Goal: Transaction & Acquisition: Purchase product/service

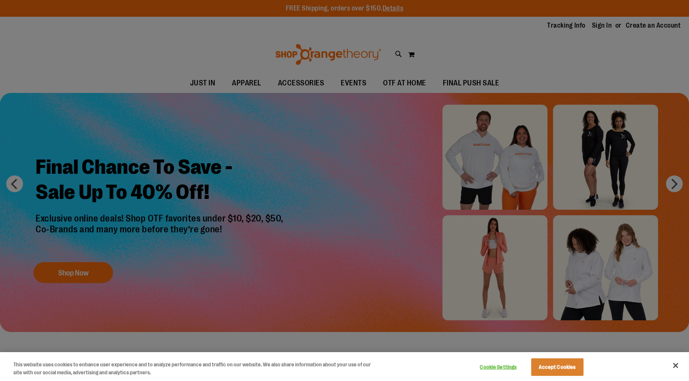
drag, startPoint x: 0, startPoint y: 0, endPoint x: 287, endPoint y: 82, distance: 298.8
click at [287, 82] on div at bounding box center [344, 190] width 689 height 381
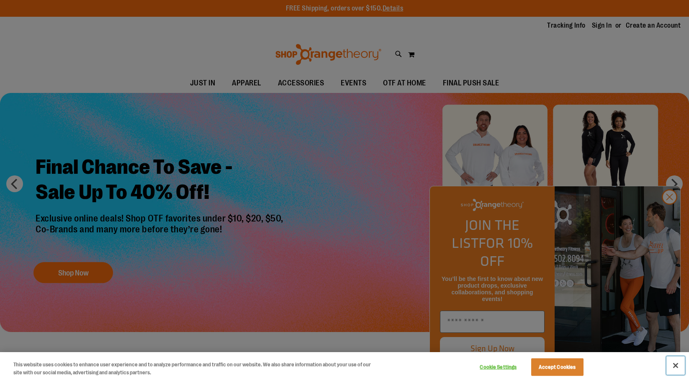
click at [677, 372] on button "Close" at bounding box center [676, 365] width 18 height 18
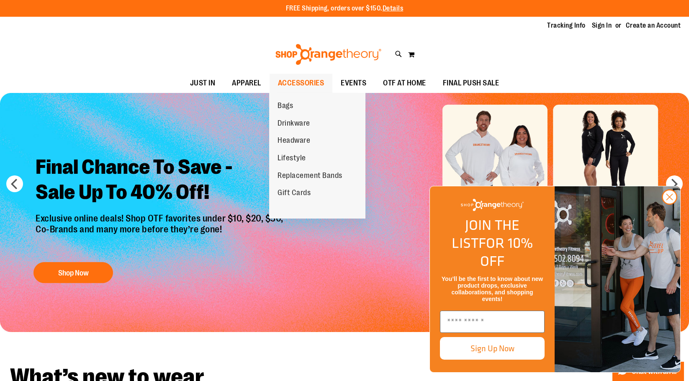
click at [278, 85] on span "ACCESSORIES" at bounding box center [301, 83] width 46 height 19
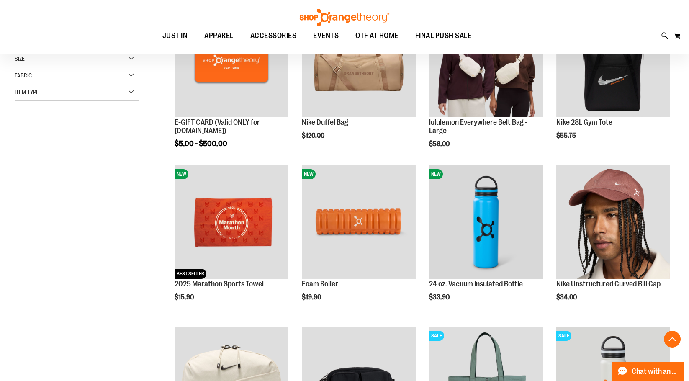
scroll to position [125, 0]
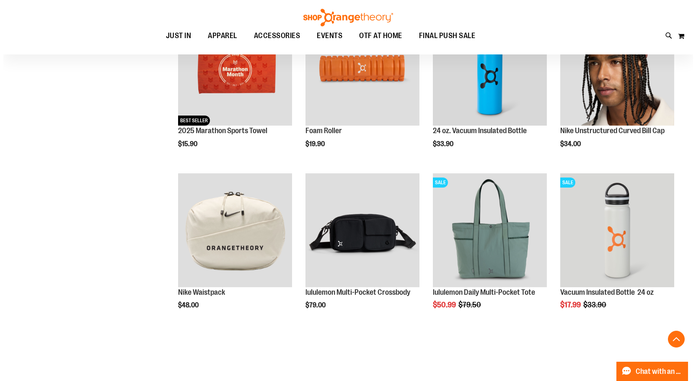
scroll to position [335, 0]
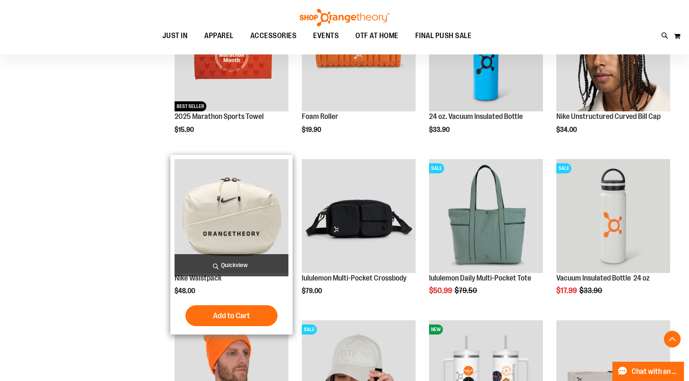
click at [219, 262] on span "Quickview" at bounding box center [232, 265] width 114 height 22
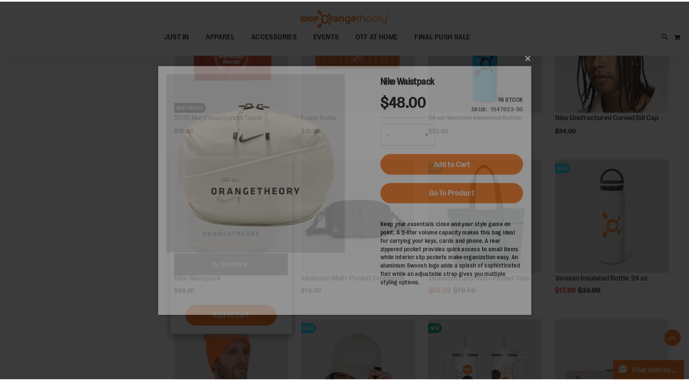
scroll to position [0, 0]
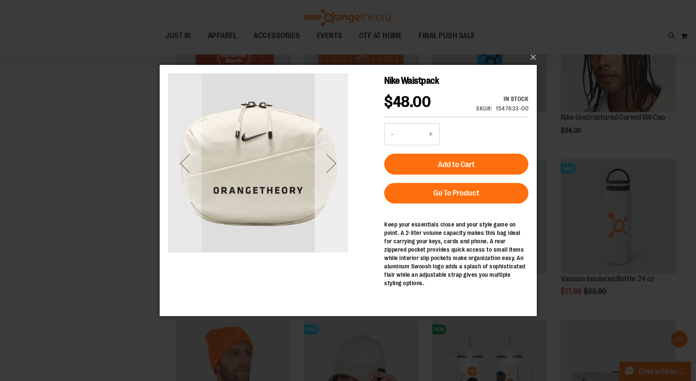
click at [321, 176] on div "Next" at bounding box center [331, 164] width 34 height 34
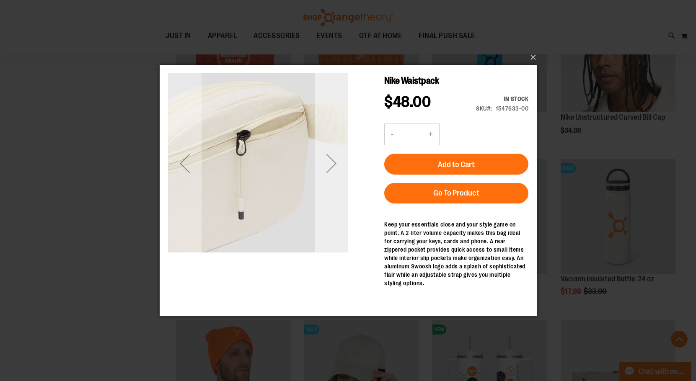
click at [321, 176] on div "Next" at bounding box center [331, 164] width 34 height 34
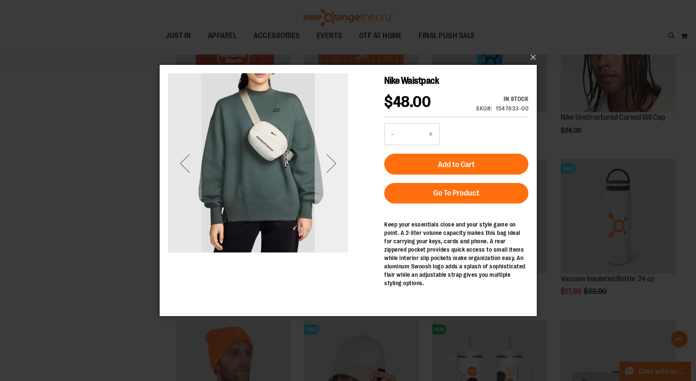
click at [321, 176] on div "Next" at bounding box center [331, 164] width 34 height 34
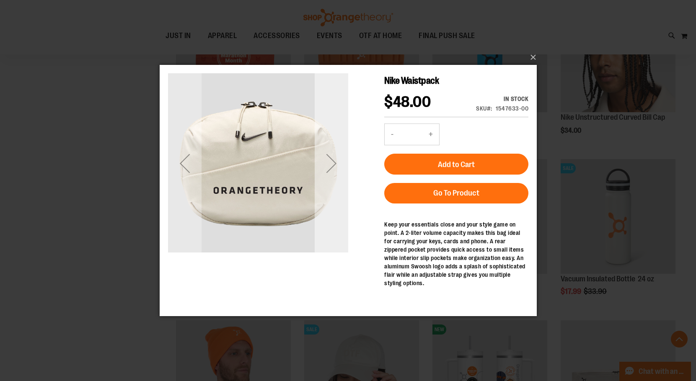
click at [321, 176] on div "Next" at bounding box center [331, 164] width 34 height 34
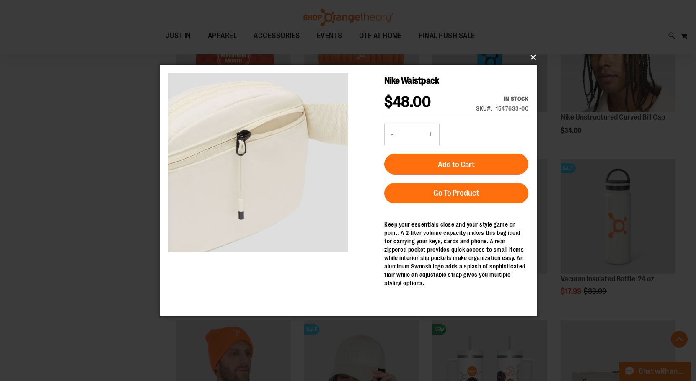
click at [529, 59] on button "×" at bounding box center [350, 57] width 377 height 18
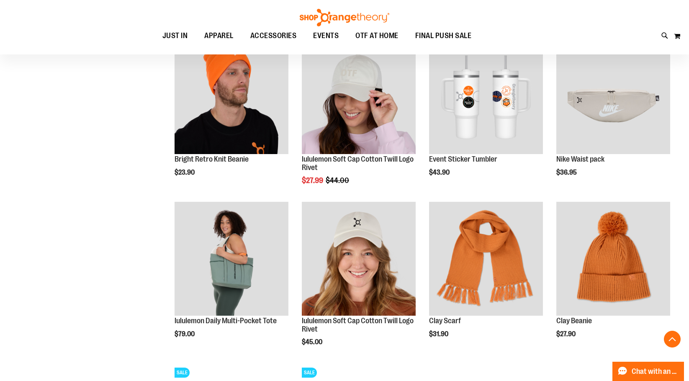
scroll to position [628, 0]
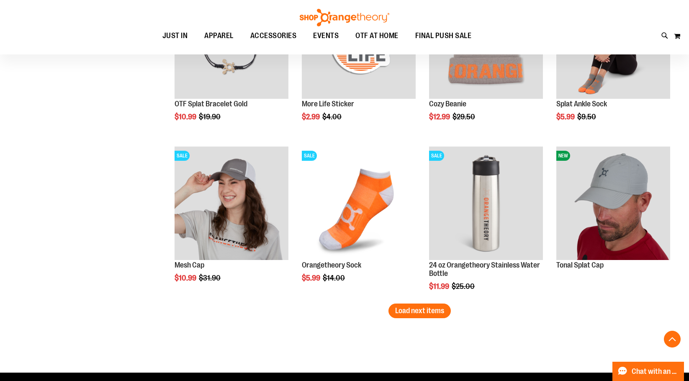
scroll to position [1340, 0]
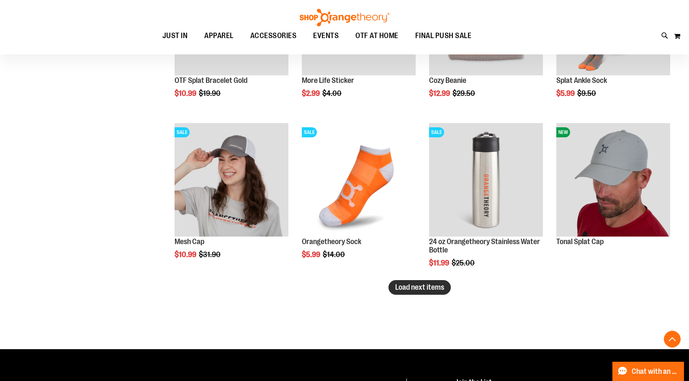
click at [425, 290] on span "Load next items" at bounding box center [419, 287] width 49 height 8
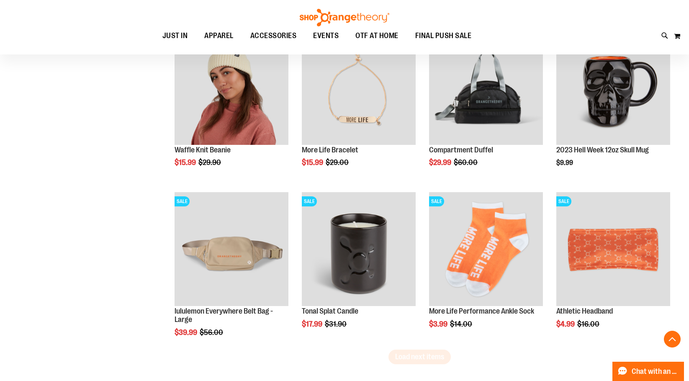
scroll to position [1758, 0]
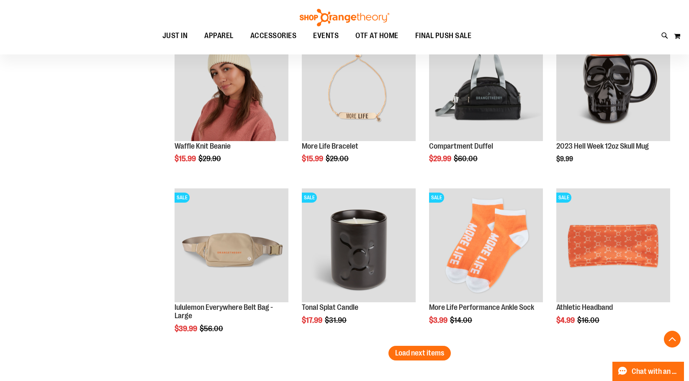
click at [443, 355] on span "Load next items" at bounding box center [419, 353] width 49 height 8
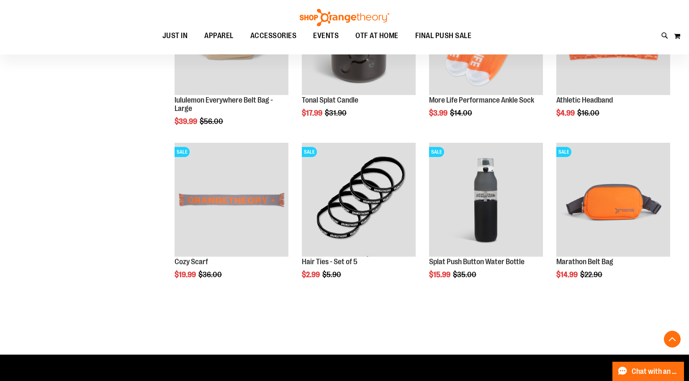
scroll to position [2010, 0]
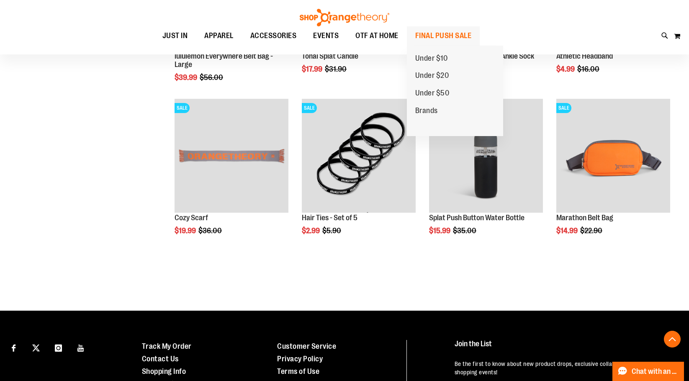
click at [436, 36] on span "FINAL PUSH SALE" at bounding box center [443, 35] width 57 height 19
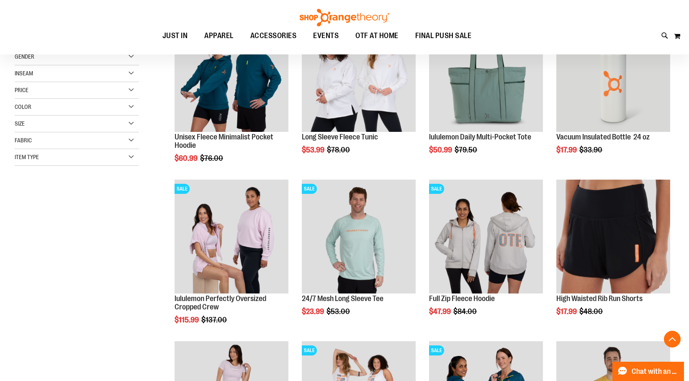
scroll to position [167, 0]
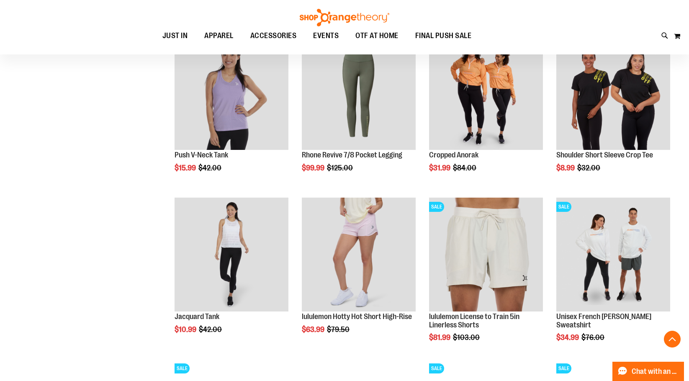
scroll to position [628, 0]
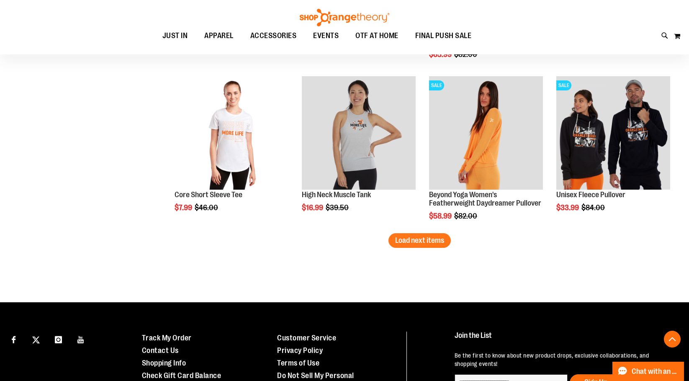
scroll to position [1423, 0]
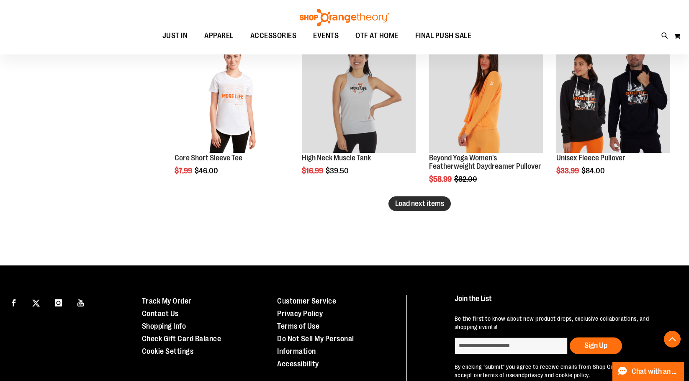
click at [434, 198] on button "Load next items" at bounding box center [420, 203] width 62 height 15
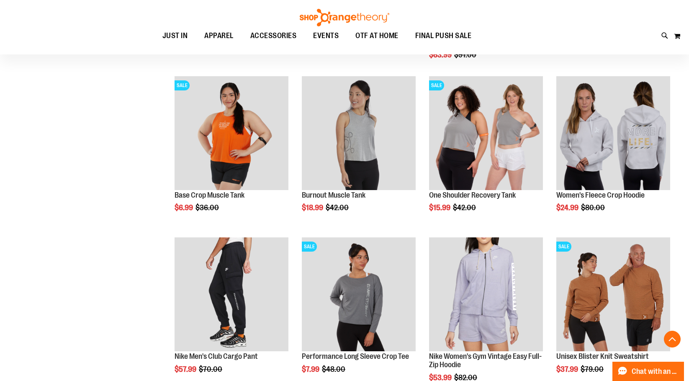
scroll to position [1800, 0]
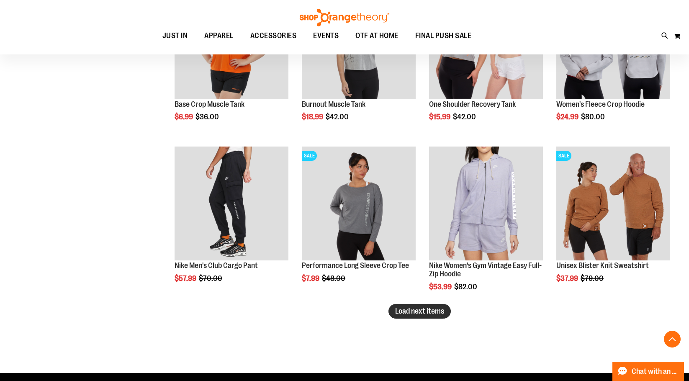
click at [412, 314] on span "Load next items" at bounding box center [419, 311] width 49 height 8
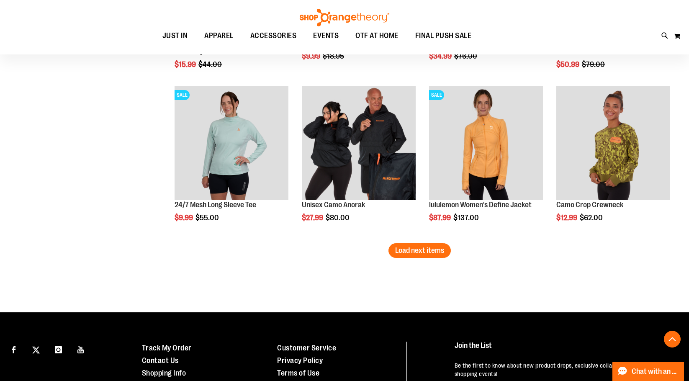
scroll to position [2387, 0]
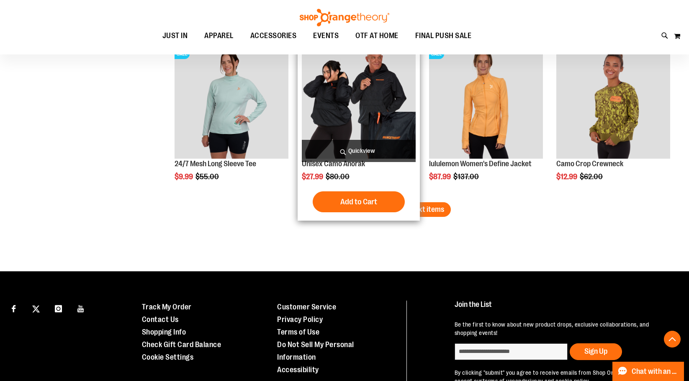
click at [416, 200] on div "Unisex Camo Anorak $27.99 Regular Price $80.00 Quickview" at bounding box center [359, 131] width 122 height 180
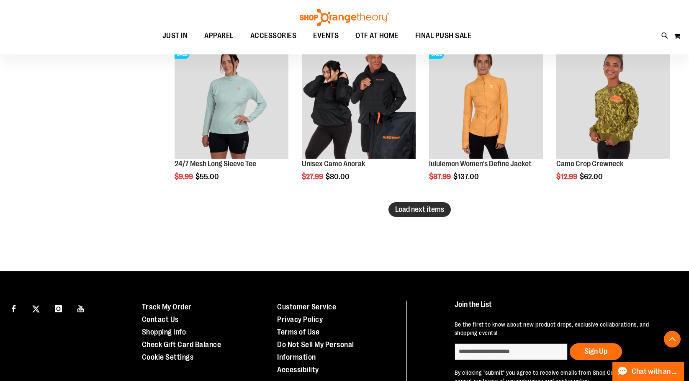
click at [429, 209] on span "Load next items" at bounding box center [419, 209] width 49 height 8
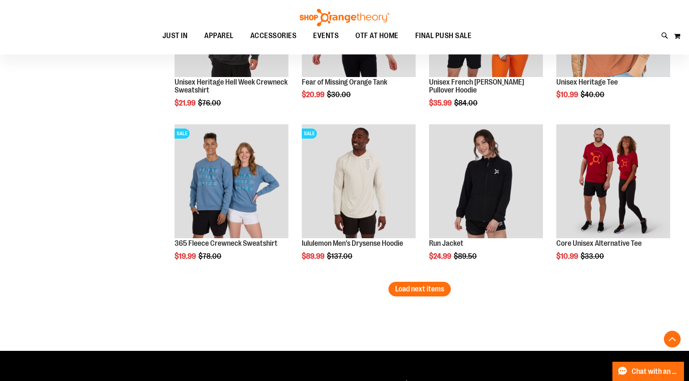
scroll to position [2805, 0]
